Goal: Find specific page/section: Find specific page/section

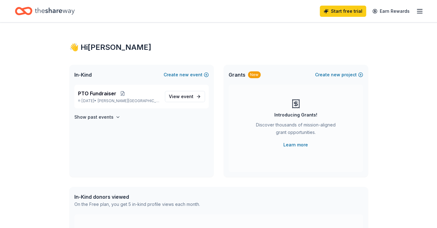
click at [420, 11] on line "button" at bounding box center [419, 11] width 5 height 0
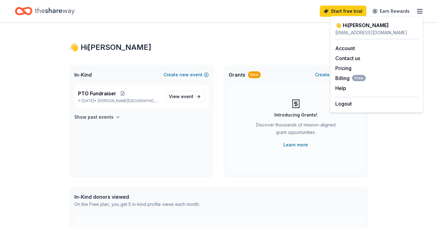
click at [420, 11] on line "button" at bounding box center [419, 11] width 5 height 0
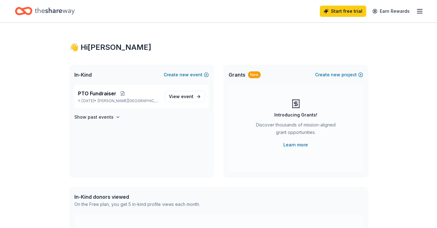
click at [23, 11] on icon "Home" at bounding box center [27, 11] width 10 height 6
click at [53, 12] on icon "Home" at bounding box center [55, 10] width 40 height 7
click at [98, 119] on h4 "Show past events" at bounding box center [93, 116] width 39 height 7
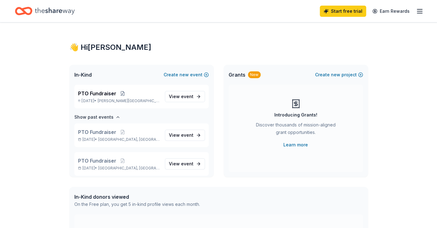
click at [64, 10] on icon "Home" at bounding box center [55, 11] width 40 height 13
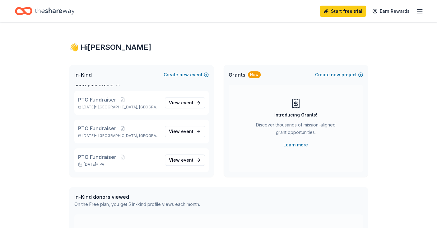
click at [418, 9] on line "button" at bounding box center [419, 9] width 5 height 0
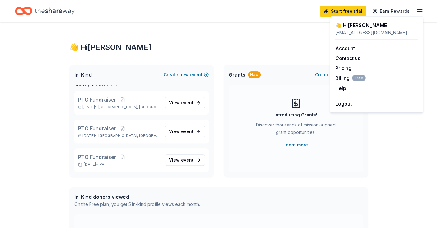
click at [418, 9] on line "button" at bounding box center [419, 9] width 5 height 0
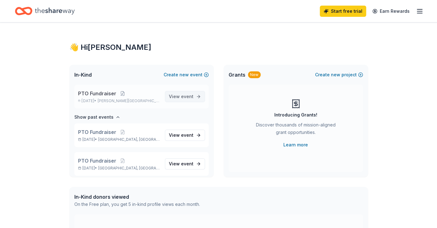
click at [185, 95] on span "event" at bounding box center [187, 96] width 12 height 5
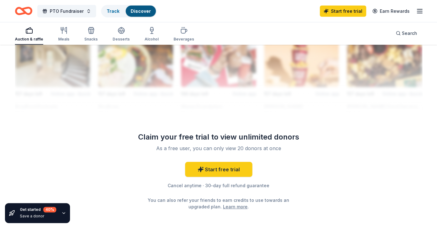
scroll to position [617, 0]
